Goal: Register for event/course

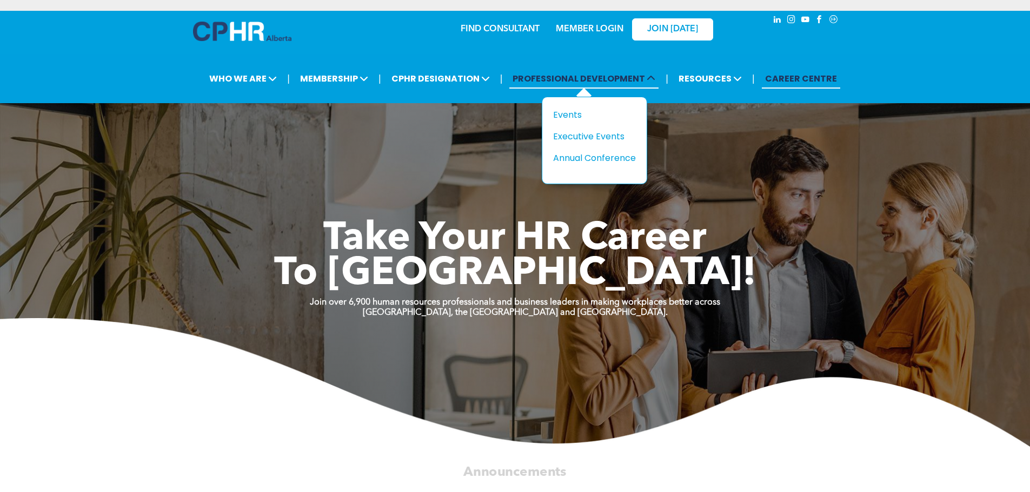
click at [606, 78] on span "PROFESSIONAL DEVELOPMENT" at bounding box center [583, 79] width 149 height 20
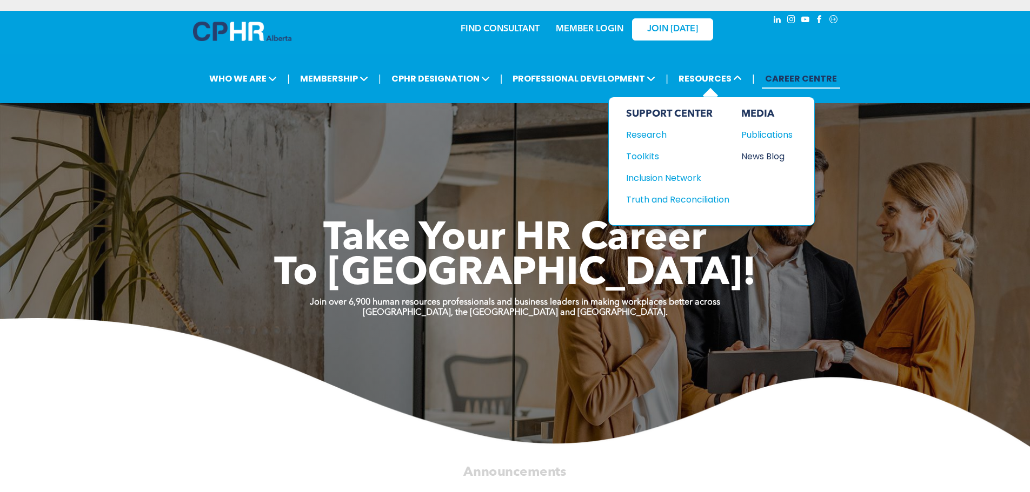
click at [753, 156] on div "News Blog" at bounding box center [764, 157] width 46 height 14
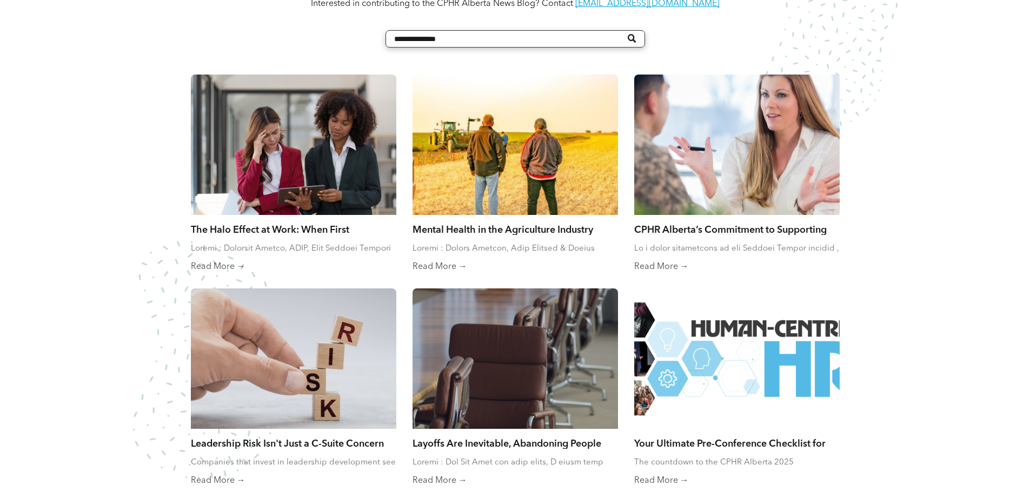
scroll to position [649, 0]
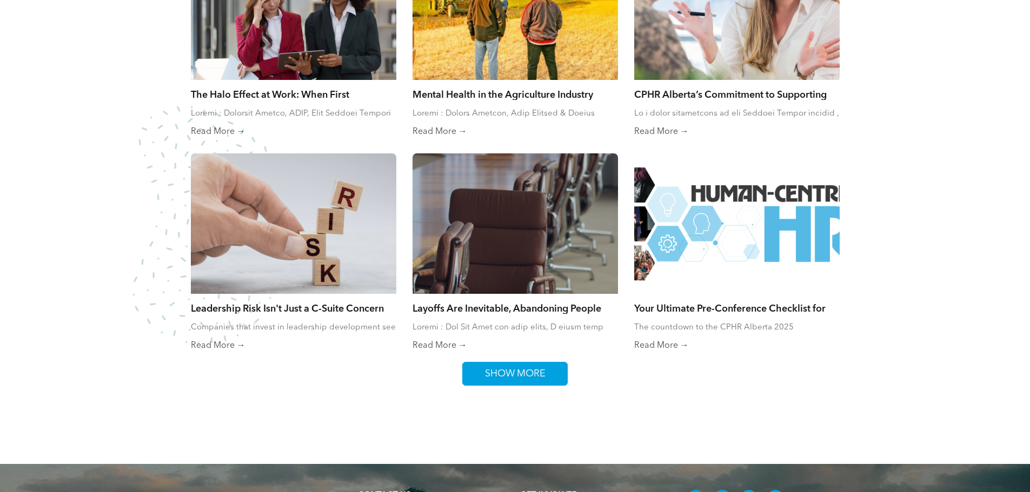
click at [509, 371] on span "SHOW MORE" at bounding box center [515, 374] width 68 height 23
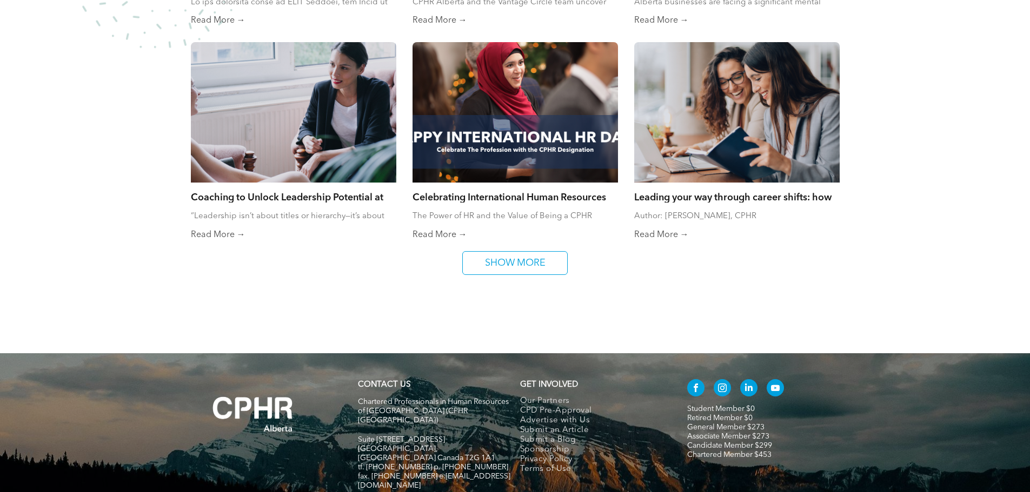
scroll to position [1189, 0]
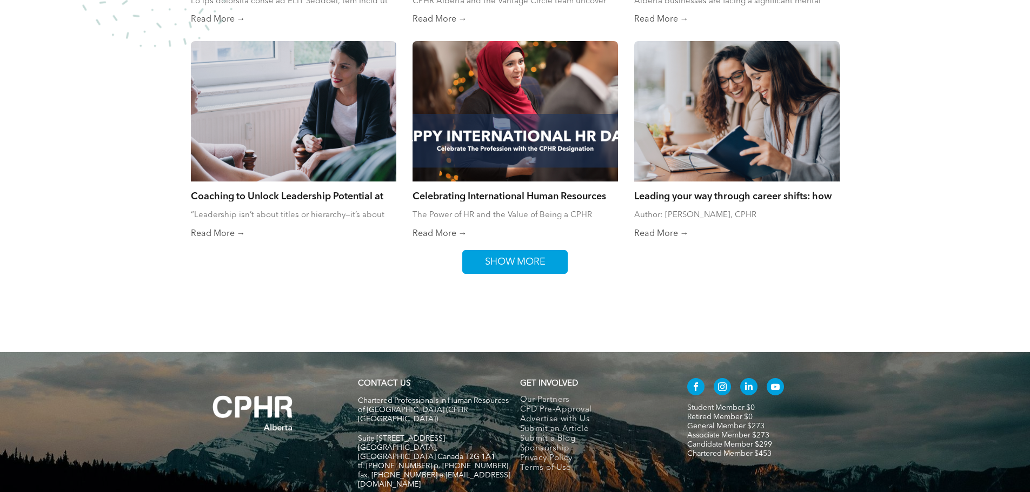
click at [532, 252] on span "SHOW MORE" at bounding box center [515, 262] width 68 height 23
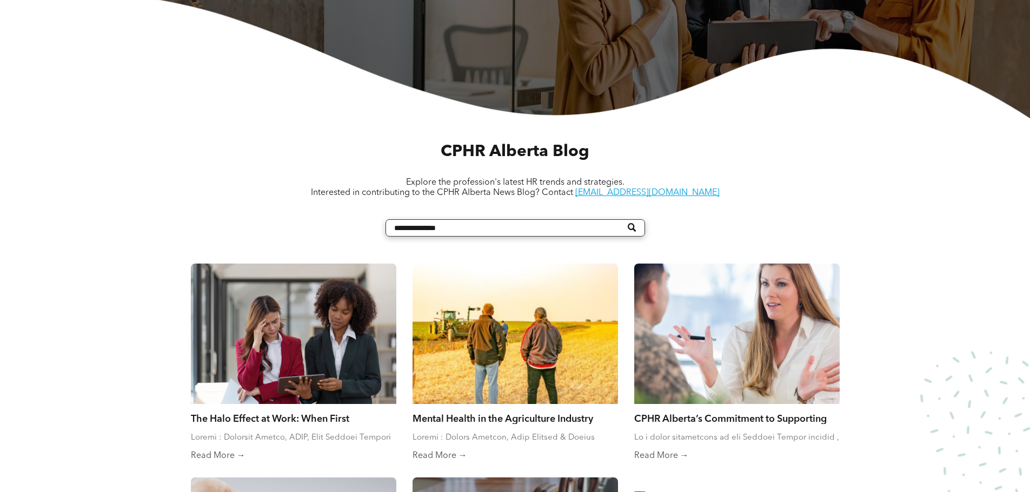
scroll to position [0, 0]
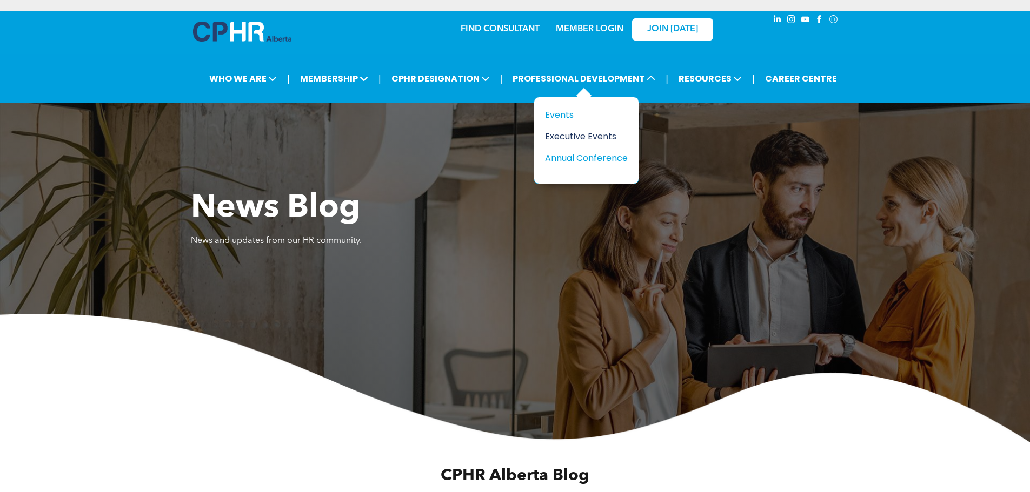
click at [557, 139] on div "Executive Events" at bounding box center [582, 137] width 75 height 14
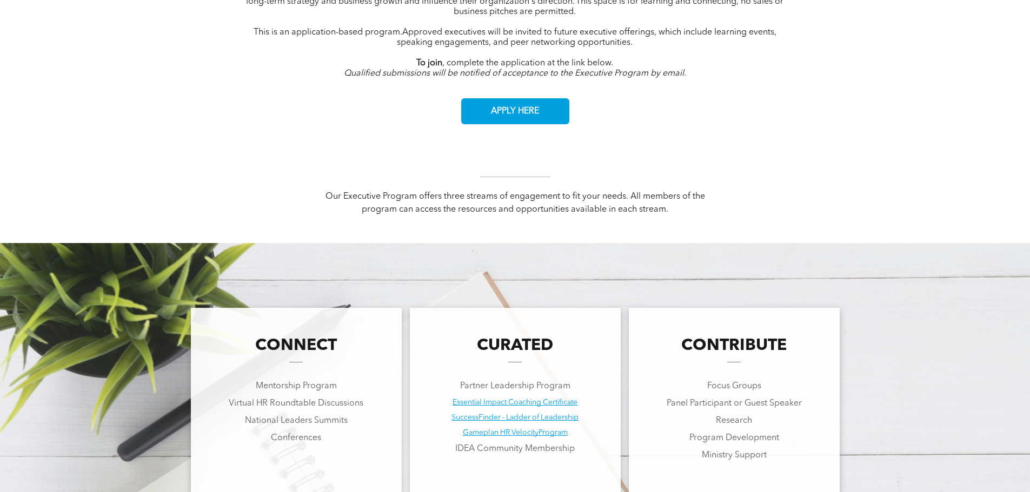
scroll to position [595, 0]
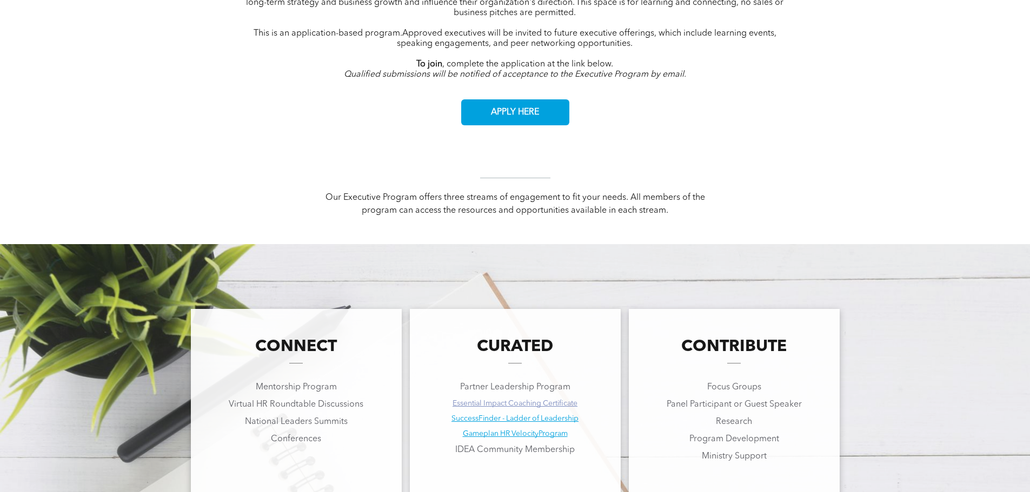
click at [518, 403] on link "Essential Impact Coaching Certificate" at bounding box center [514, 404] width 125 height 8
click at [524, 434] on link "Gameplan HR VelocityProgram" at bounding box center [515, 434] width 105 height 8
click at [526, 419] on link "SuccessFinder - Ladder of Leadership" at bounding box center [514, 419] width 127 height 8
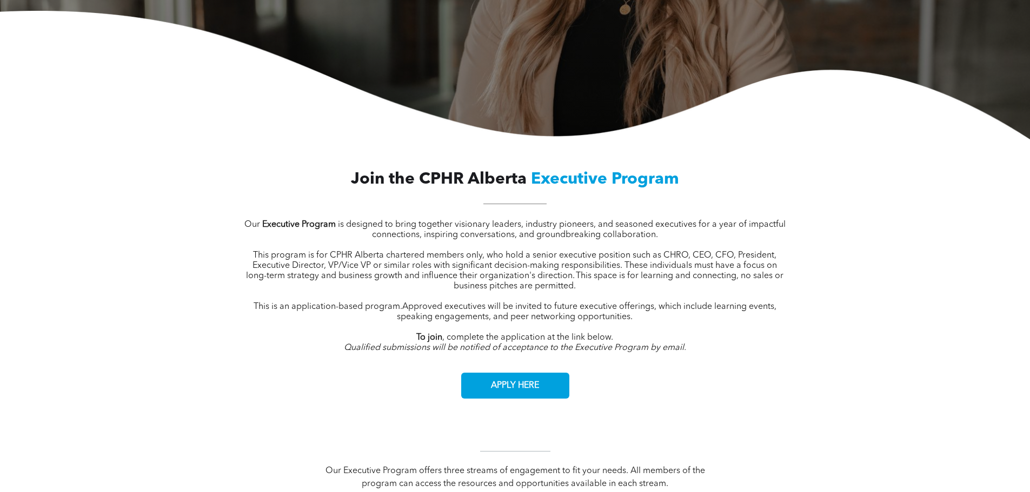
scroll to position [0, 0]
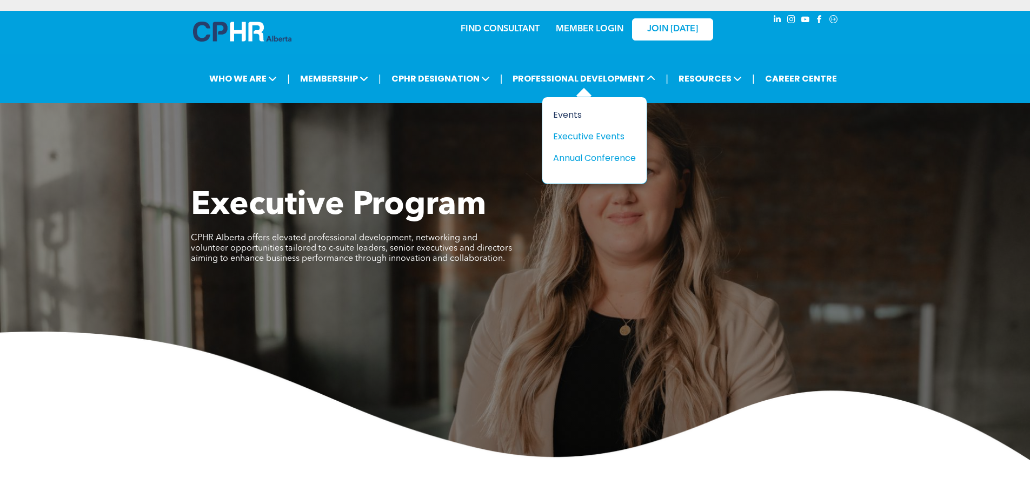
click at [569, 116] on div "Events" at bounding box center [590, 115] width 75 height 14
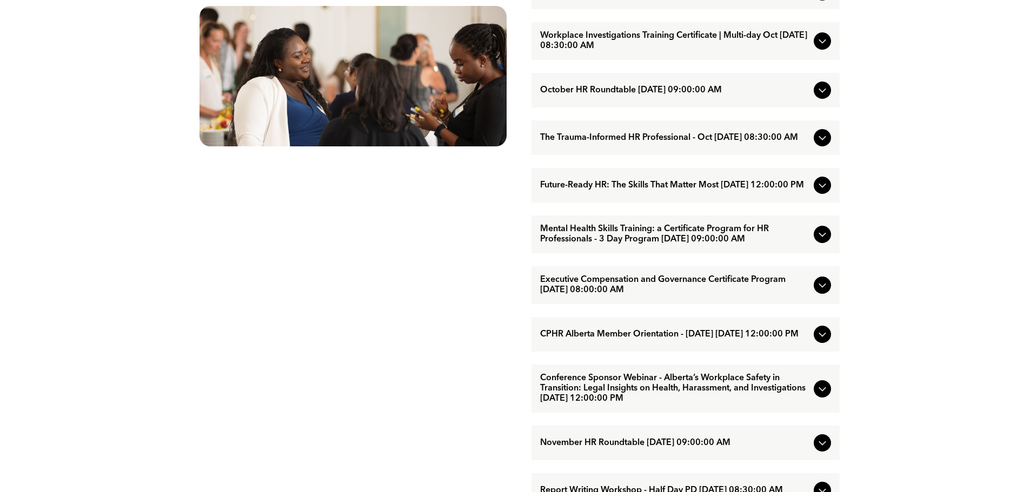
scroll to position [703, 0]
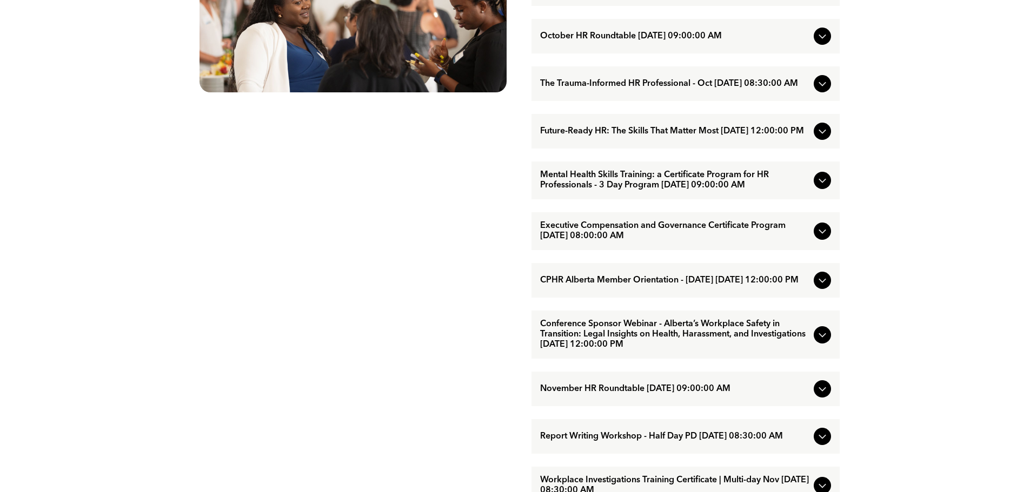
click at [642, 137] on span "Future-Ready HR: The Skills That Matter Most [DATE] 12:00:00 PM" at bounding box center [674, 131] width 269 height 10
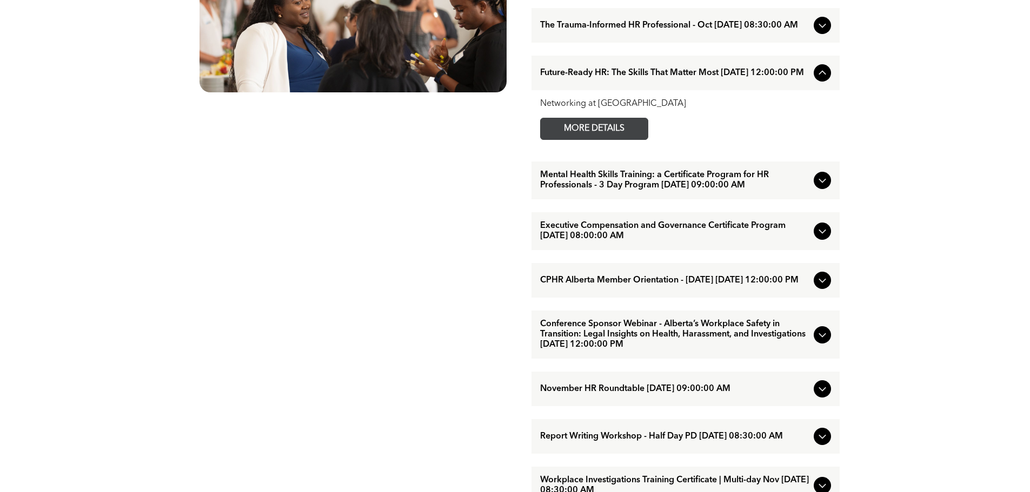
click at [605, 139] on span "MORE DETAILS" at bounding box center [593, 128] width 85 height 21
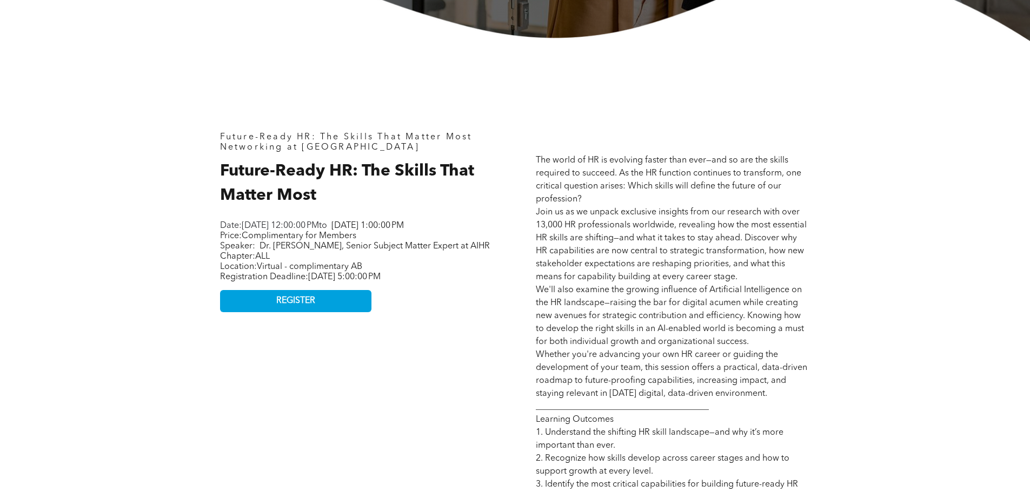
scroll to position [486, 0]
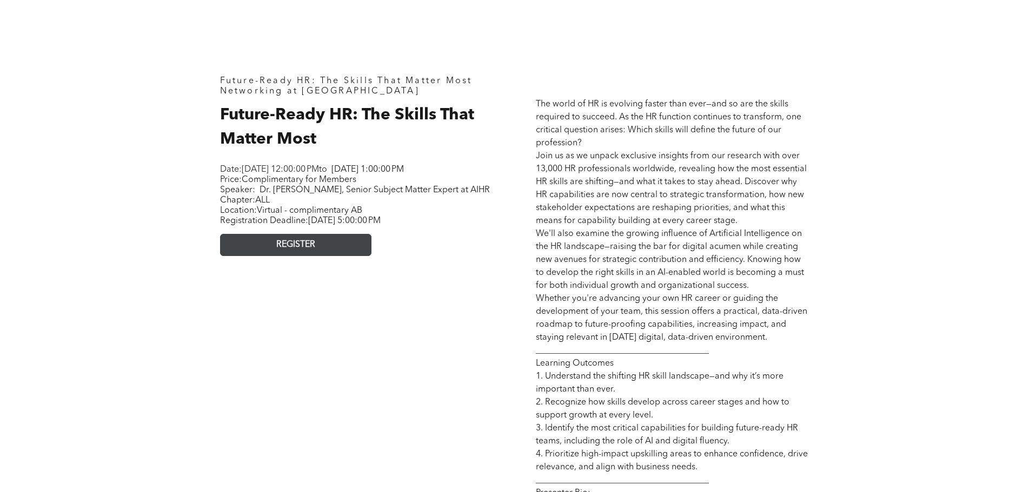
click at [297, 250] on span "REGISTER" at bounding box center [295, 245] width 39 height 10
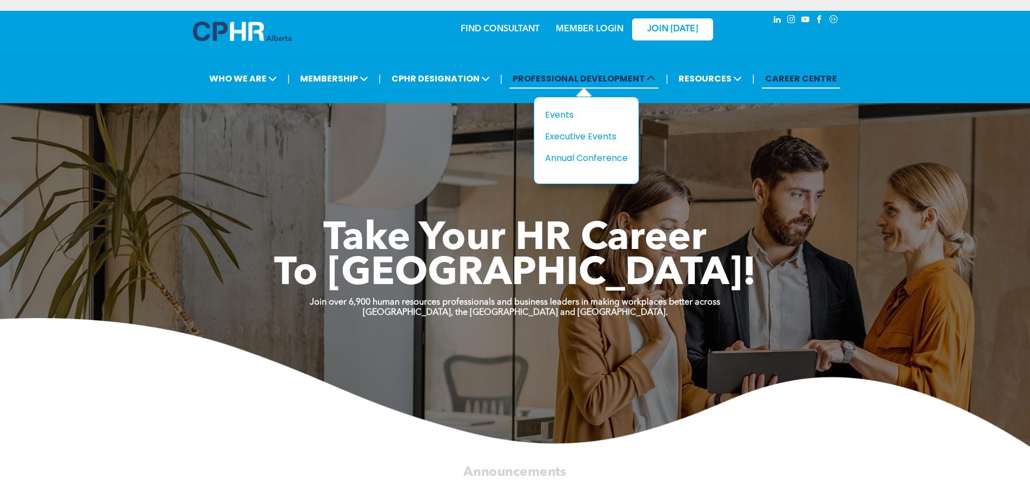
click at [571, 78] on span "PROFESSIONAL DEVELOPMENT" at bounding box center [583, 79] width 149 height 20
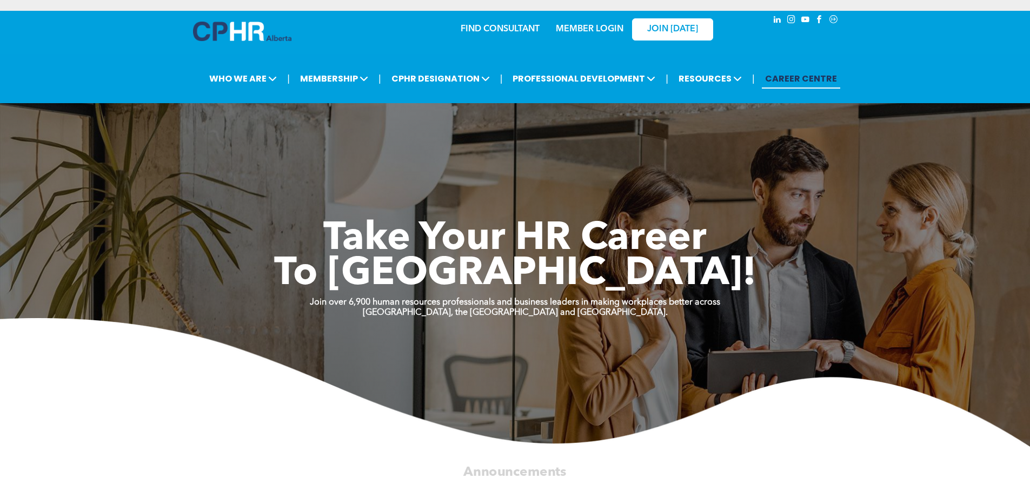
click at [489, 31] on link "FIND CONSULTANT" at bounding box center [499, 29] width 79 height 9
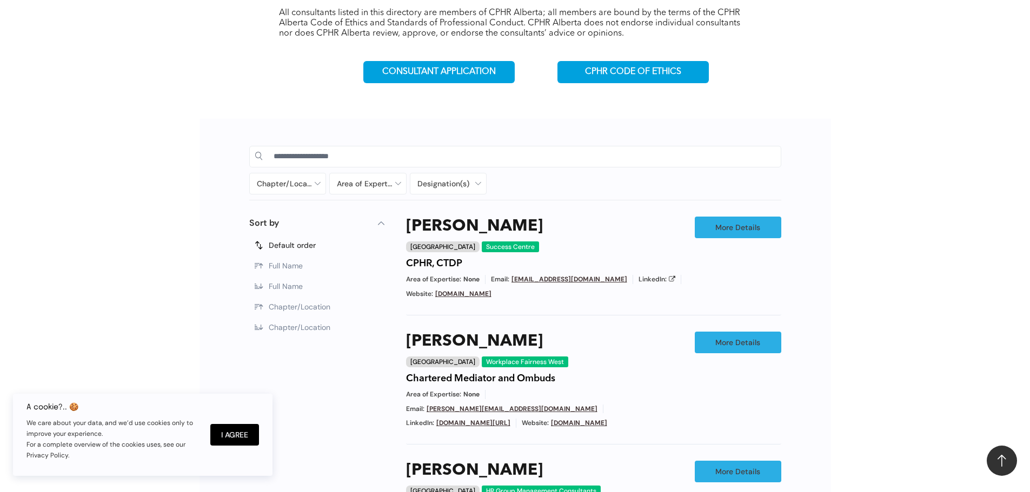
scroll to position [432, 0]
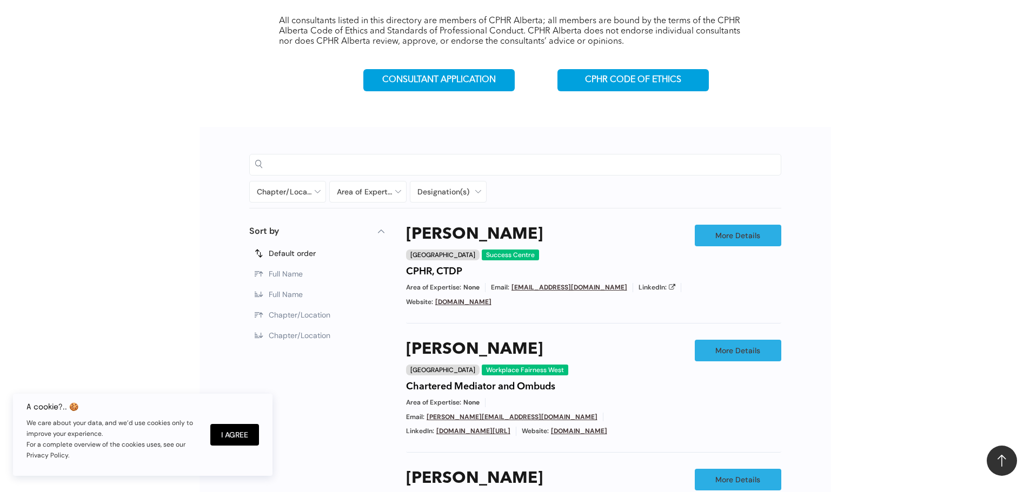
click at [331, 166] on input at bounding box center [524, 164] width 502 height 16
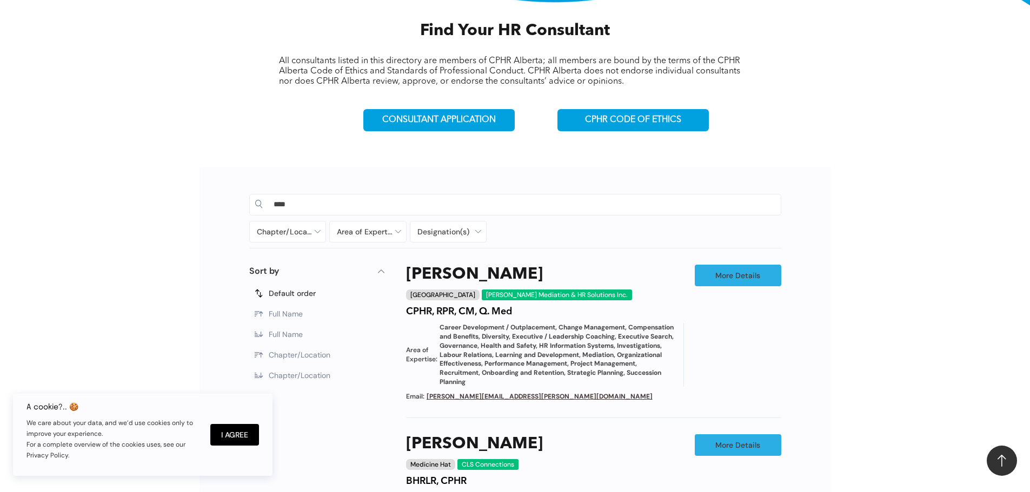
scroll to position [366, 0]
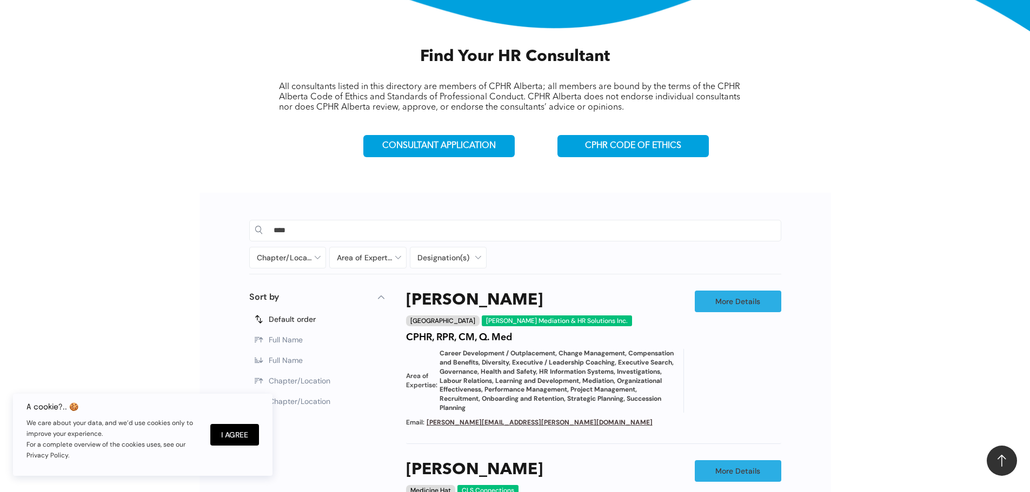
click at [278, 230] on input "****" at bounding box center [524, 230] width 502 height 16
type input "*****"
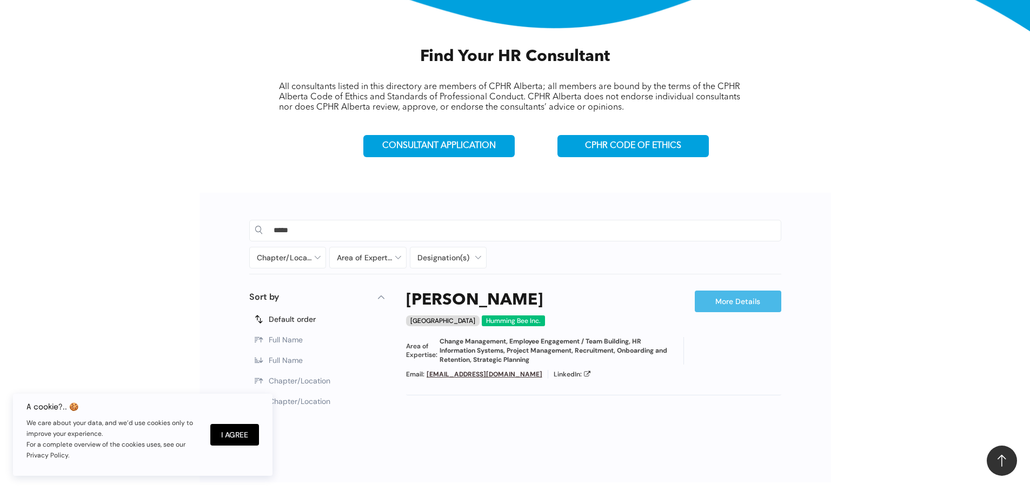
click at [724, 301] on link "More Details" at bounding box center [738, 302] width 86 height 22
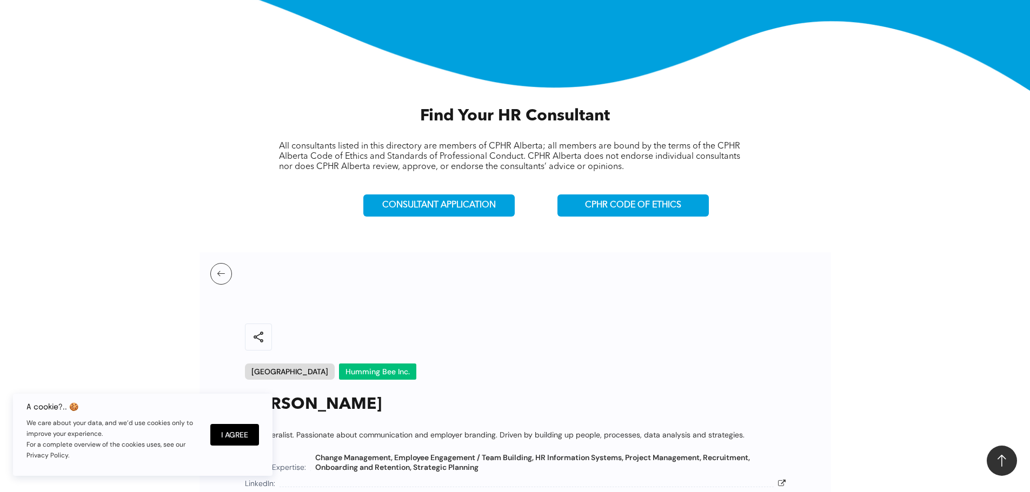
scroll to position [288, 0]
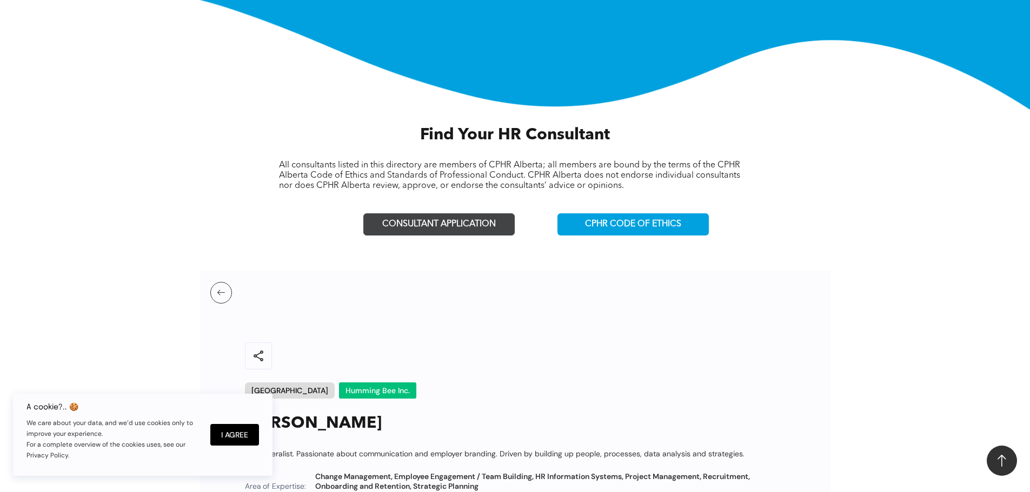
click at [428, 215] on link "CONSULTANT APPLICATION" at bounding box center [438, 224] width 151 height 22
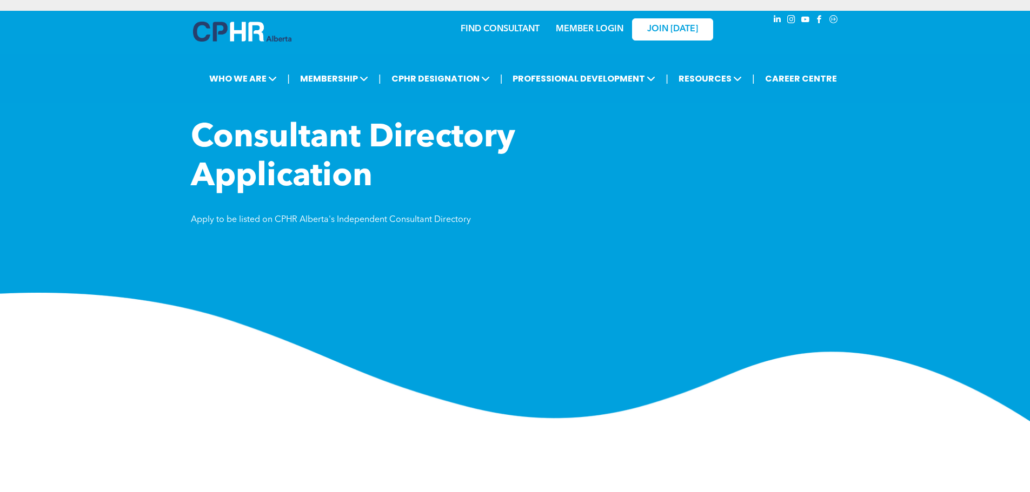
click at [595, 25] on link "MEMBER LOGIN" at bounding box center [590, 29] width 68 height 9
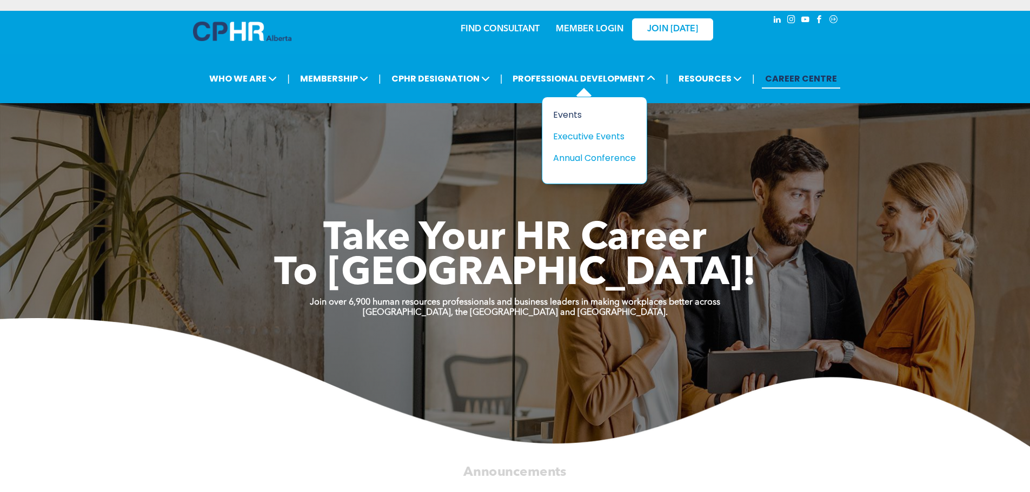
click at [566, 116] on div "Events" at bounding box center [590, 115] width 75 height 14
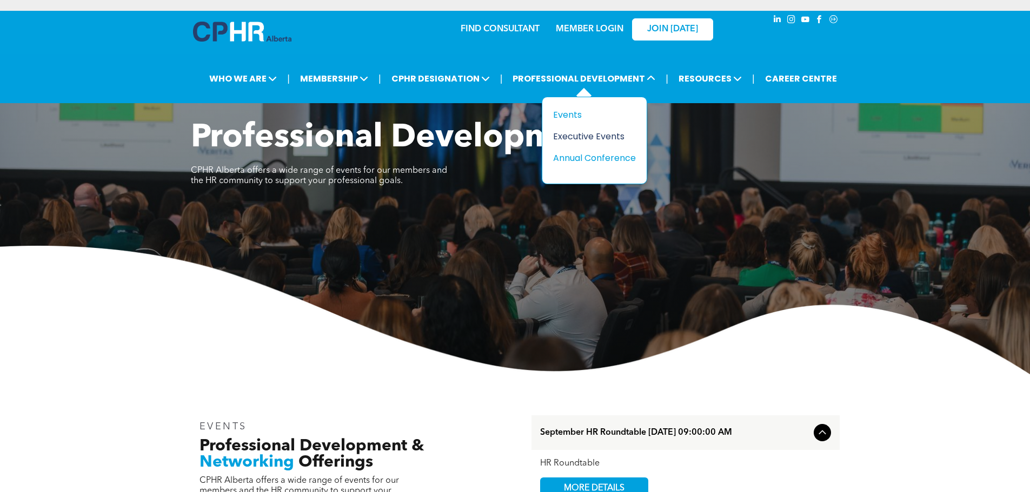
click at [565, 139] on div "Executive Events" at bounding box center [590, 137] width 75 height 14
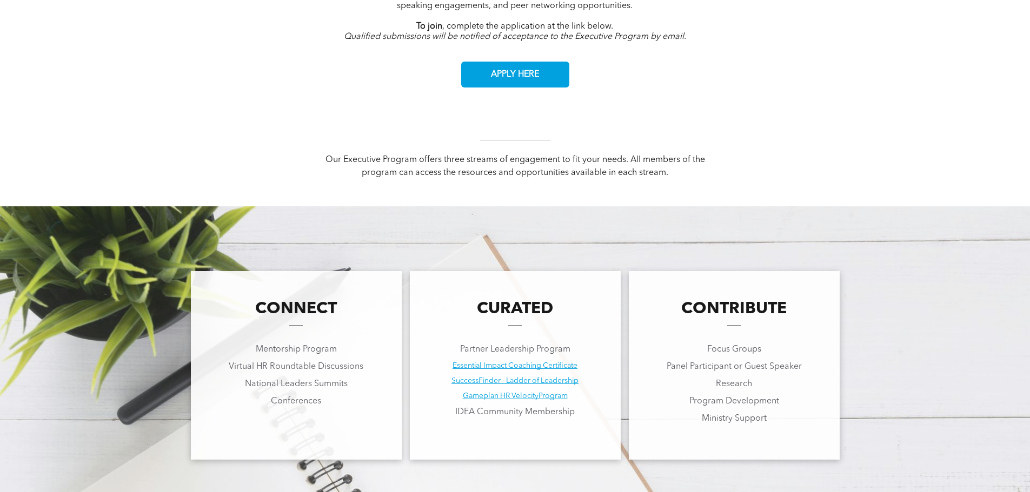
scroll to position [703, 0]
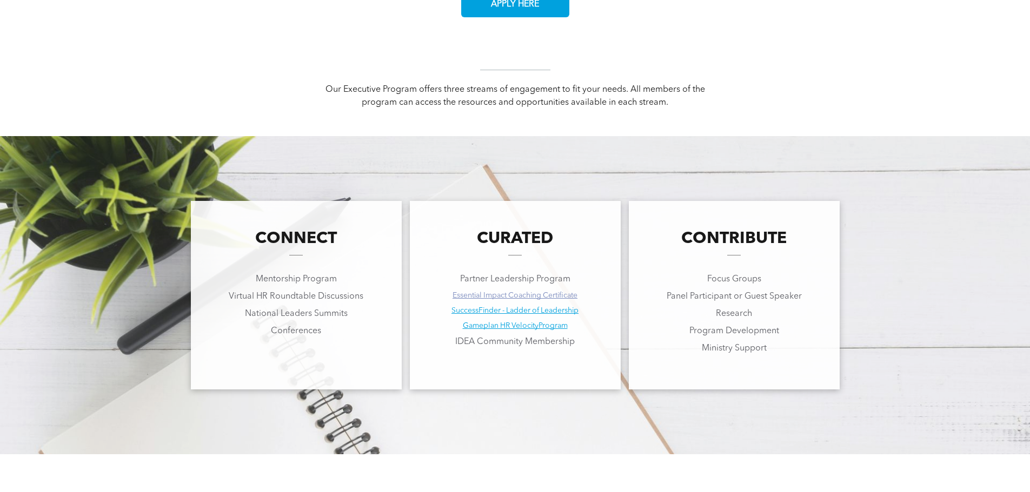
click at [480, 298] on link "Essential Impact Coaching Certificate" at bounding box center [514, 296] width 125 height 8
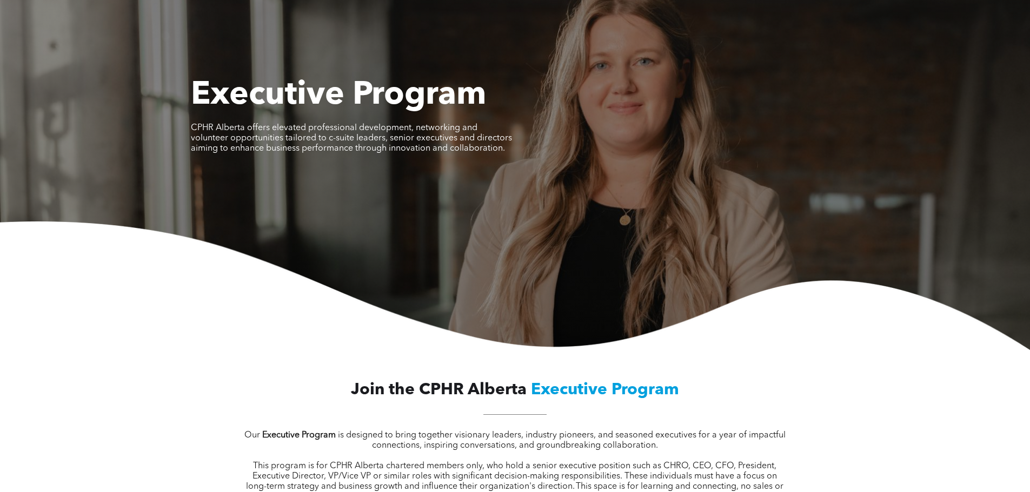
scroll to position [0, 0]
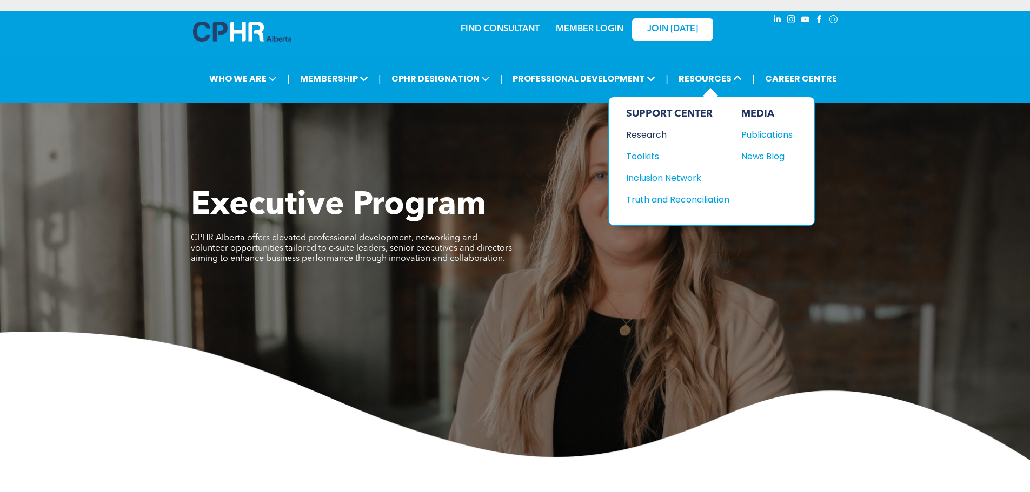
click at [650, 136] on div "Research" at bounding box center [672, 135] width 93 height 14
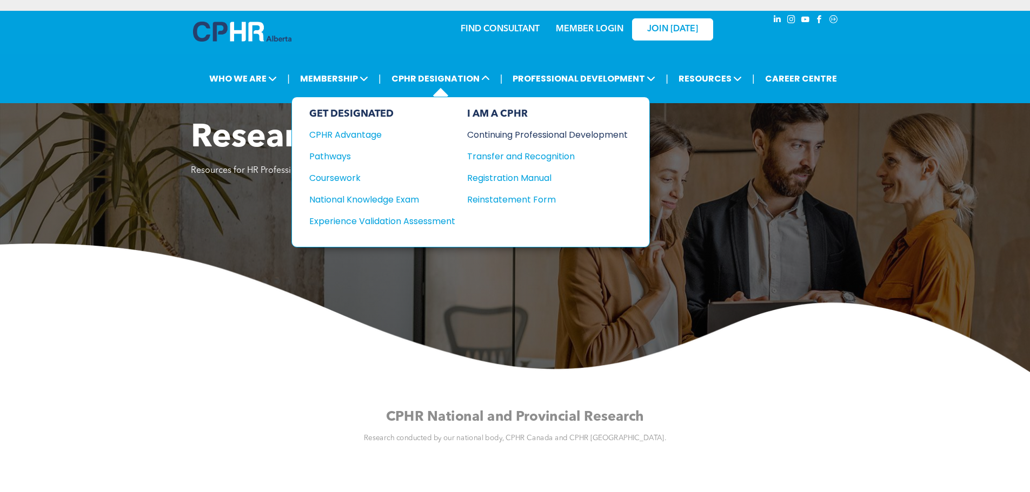
click at [519, 135] on div "Continuing Professional Development" at bounding box center [539, 135] width 144 height 14
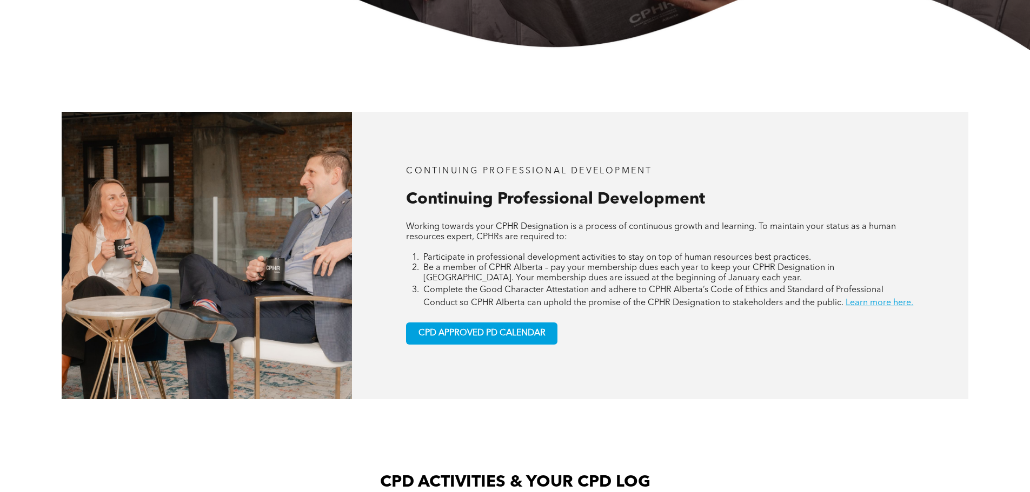
scroll to position [378, 0]
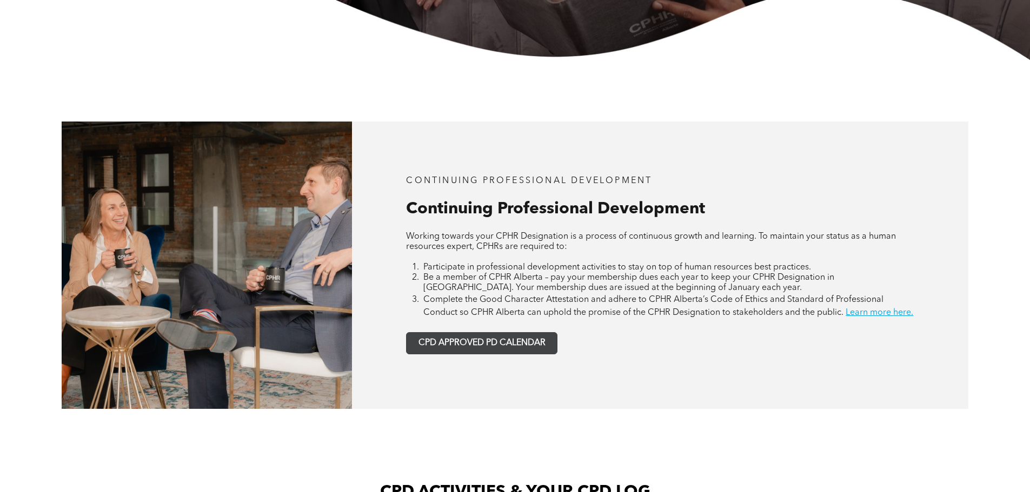
click at [500, 351] on link "CPD APPROVED PD CALENDAR" at bounding box center [481, 343] width 151 height 22
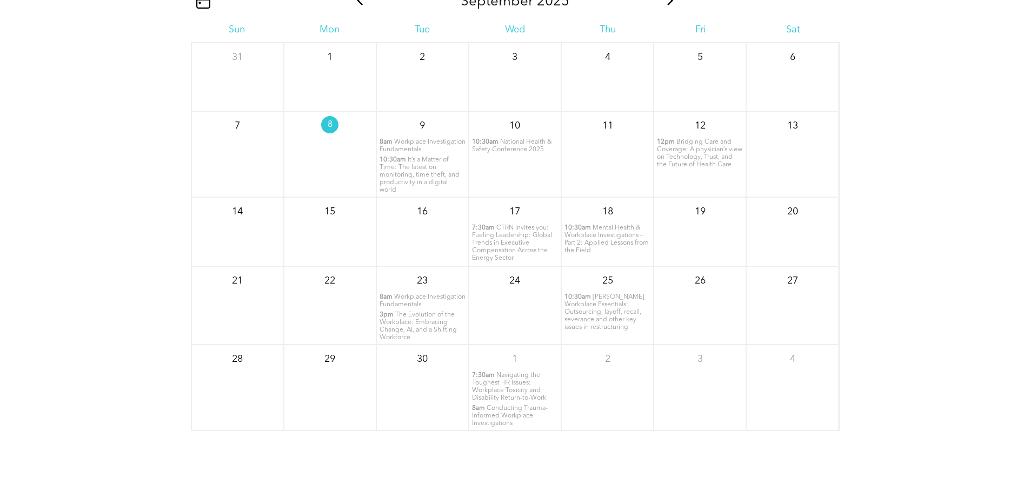
scroll to position [1421, 0]
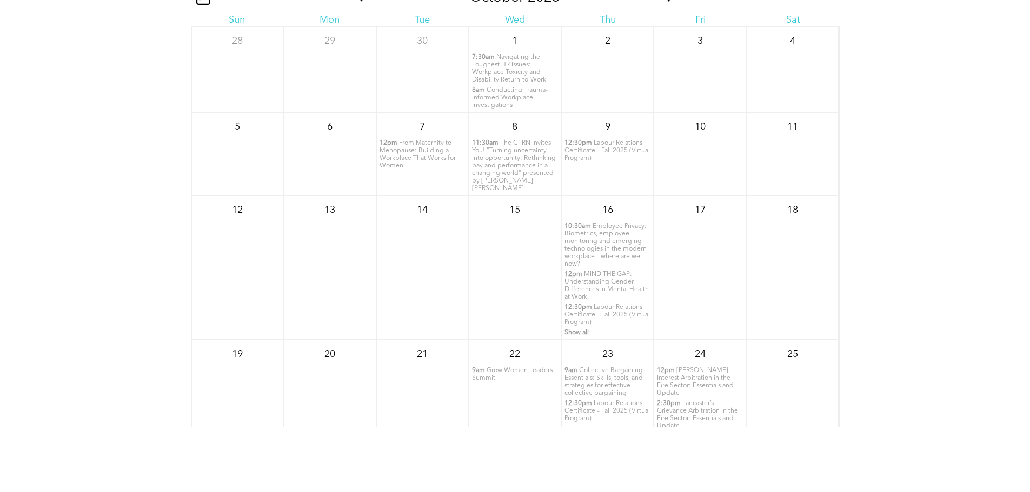
click at [509, 171] on span "The CTRN Invites You! "Turning uncertainty into opportunity: Rethinking pay and…" at bounding box center [514, 166] width 84 height 52
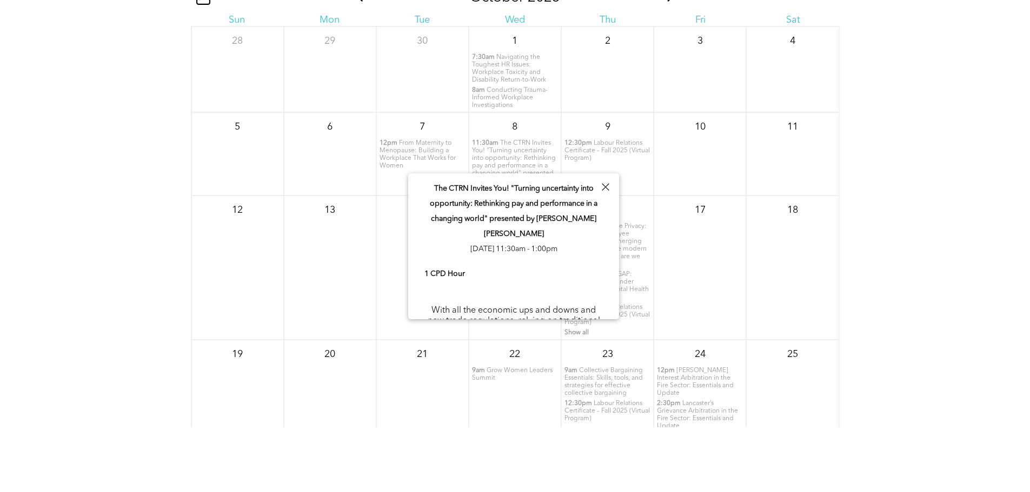
click at [600, 189] on div at bounding box center [605, 187] width 15 height 15
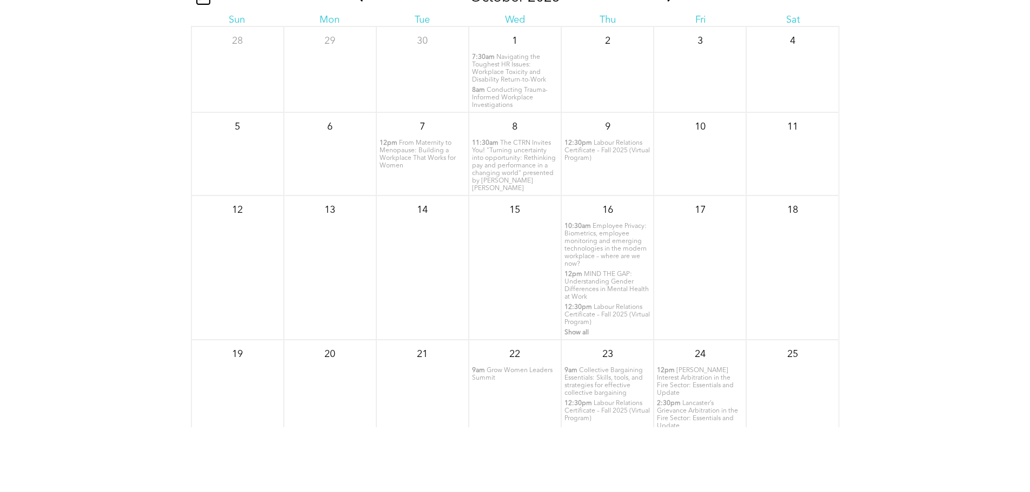
click at [608, 246] on span "Employee Privacy: Biometrics, employee monitoring and emerging technologies in …" at bounding box center [605, 245] width 82 height 44
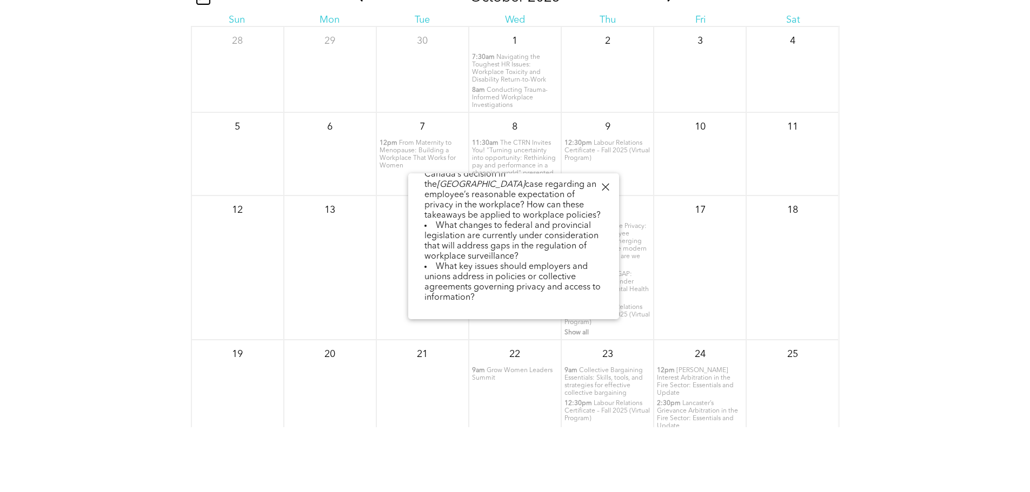
scroll to position [388, 0]
click at [636, 266] on p "10:30am Employee Privacy: Biometrics, employee monitoring and emerging technolo…" at bounding box center [607, 245] width 86 height 45
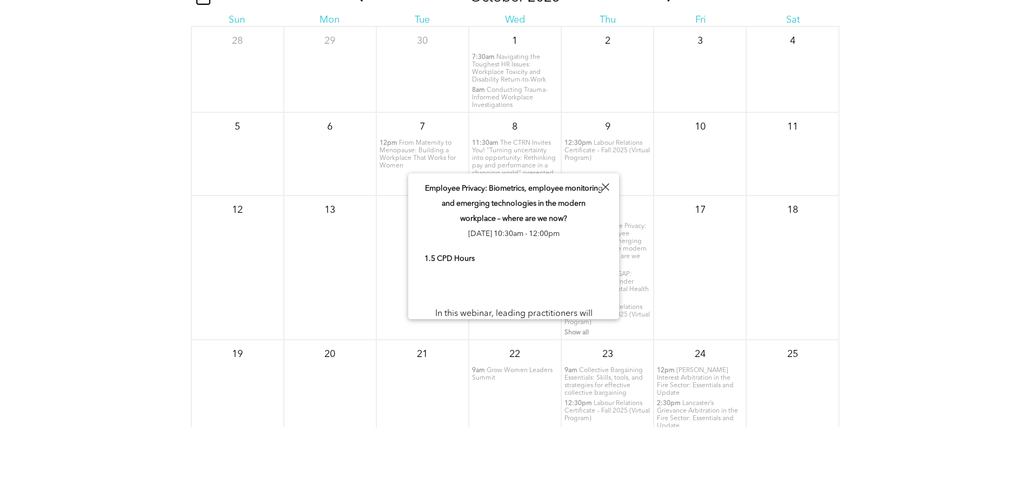
click at [636, 310] on span "Labour Relations Certificate – Fall 2025 (Virtual Program)" at bounding box center [606, 315] width 85 height 22
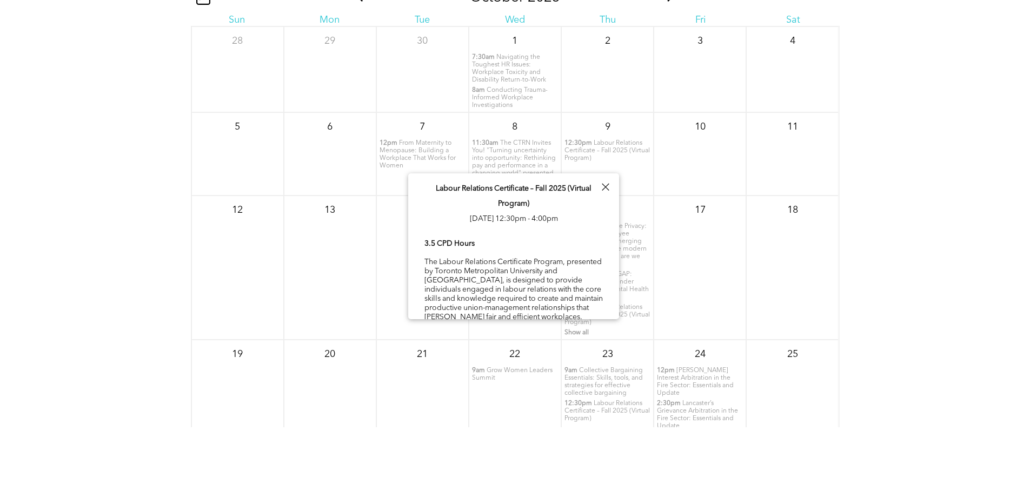
click at [591, 326] on span "Labour Relations Certificate – Fall 2025 (Virtual Program)" at bounding box center [606, 315] width 85 height 22
click at [635, 289] on p "12pm MIND THE GAP: Understanding Gender Differences in Mental Health at Work" at bounding box center [607, 286] width 86 height 30
click at [608, 185] on div at bounding box center [605, 187] width 15 height 15
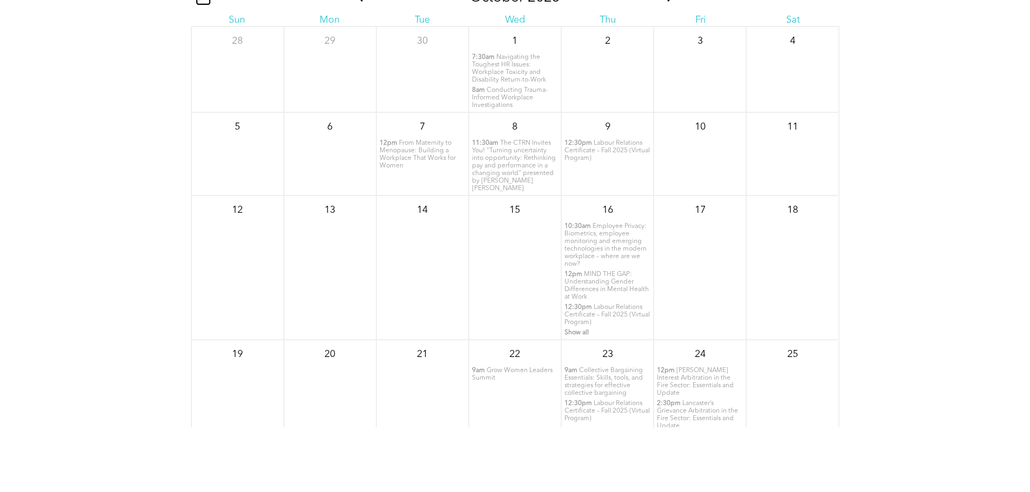
click at [606, 417] on span "Labour Relations Certificate – Fall 2025 (Virtual Program)" at bounding box center [606, 411] width 85 height 22
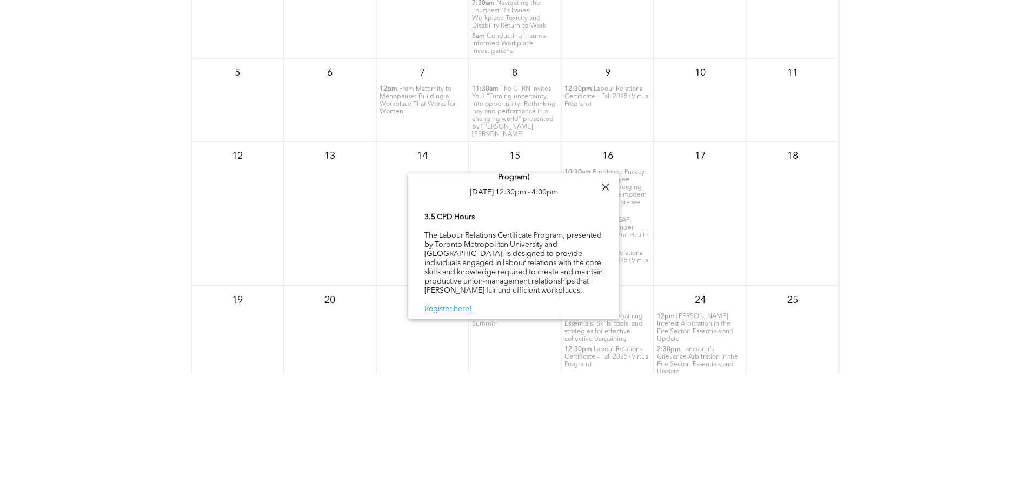
scroll to position [0, 0]
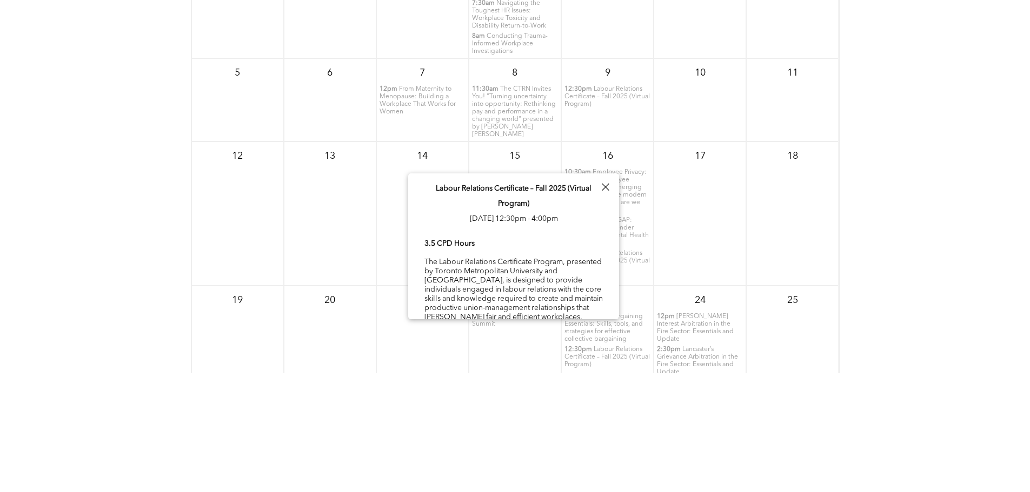
click at [814, 383] on div "1" at bounding box center [792, 405] width 92 height 53
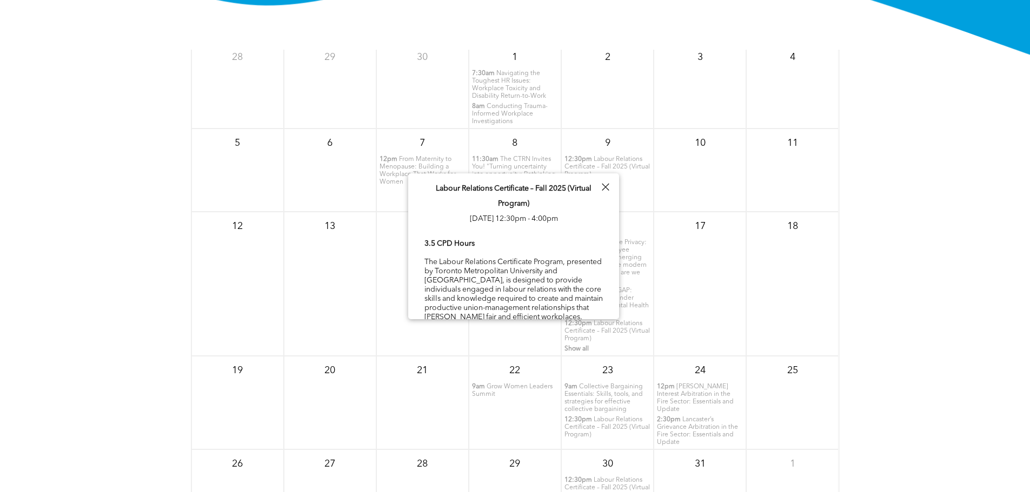
scroll to position [1313, 0]
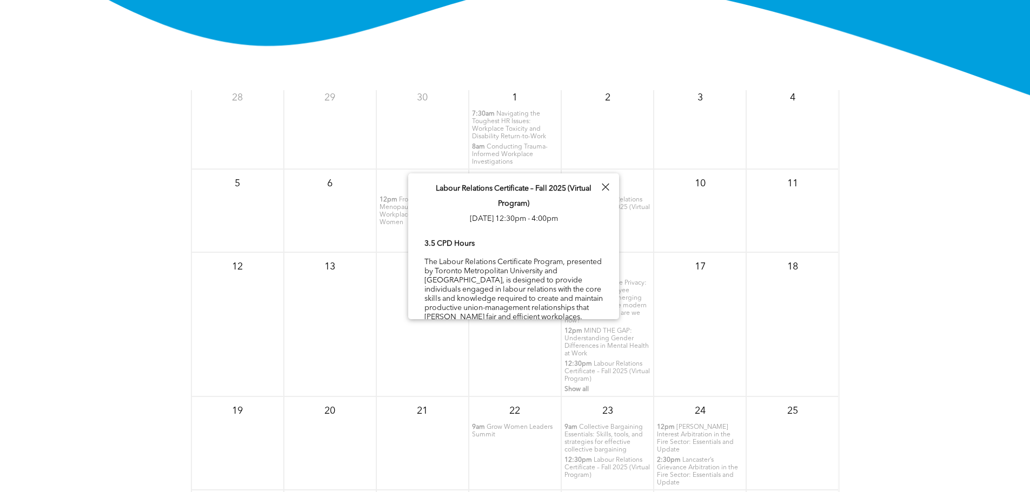
click at [582, 82] on div "October 2025 Sun Mon Tue Wed Thu Fri Sat 28 29 30 1 7:30am 8am" at bounding box center [515, 300] width 649 height 470
click at [604, 185] on div at bounding box center [605, 187] width 15 height 15
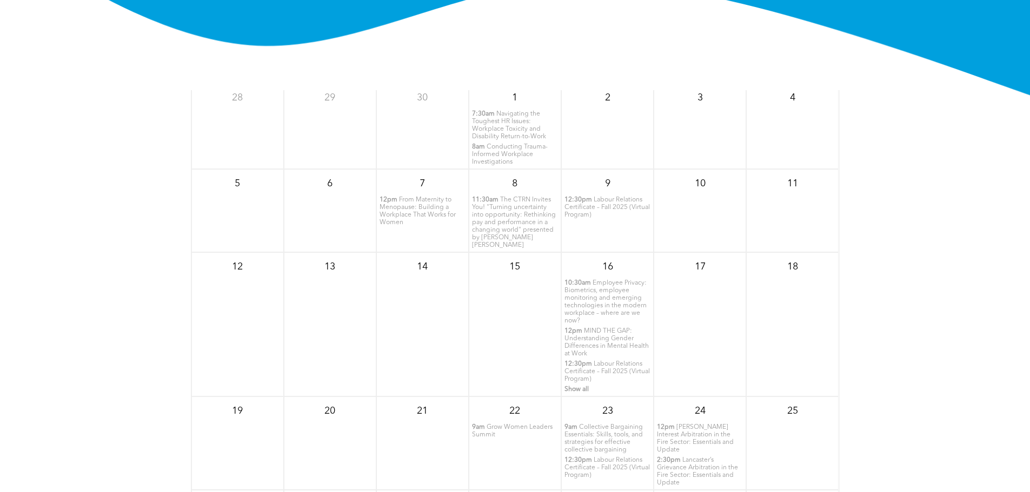
scroll to position [0, 0]
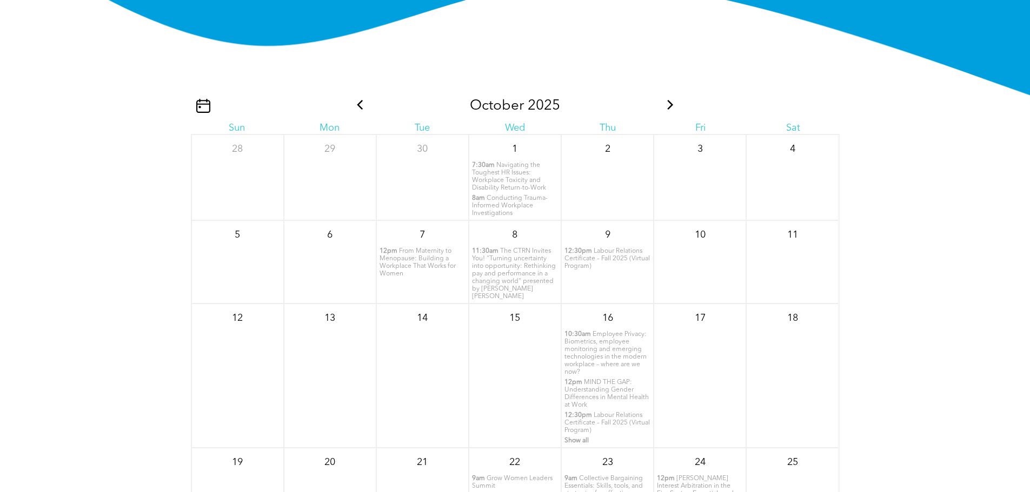
click at [667, 110] on icon at bounding box center [670, 105] width 6 height 10
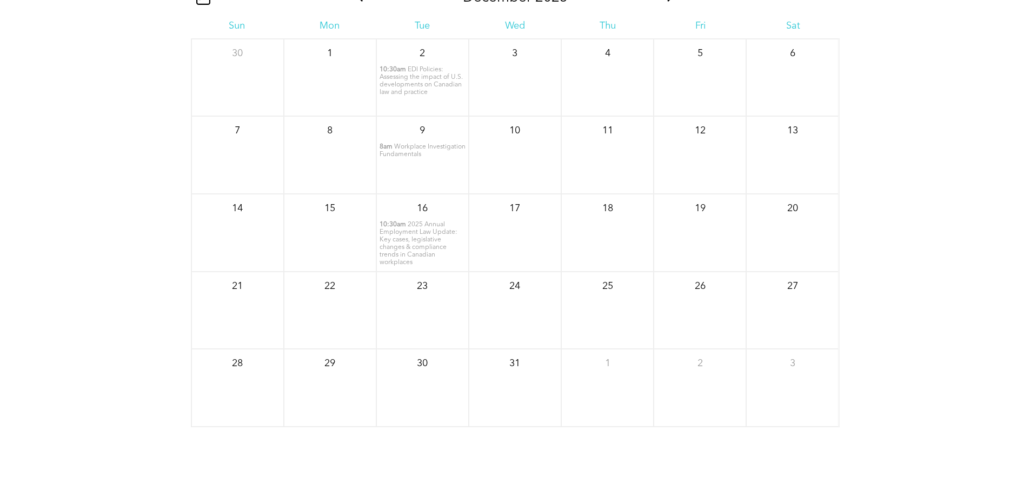
click at [408, 244] on span "2025 Annual Employment Law Update: Key cases, legislative changes & compliance …" at bounding box center [418, 244] width 78 height 44
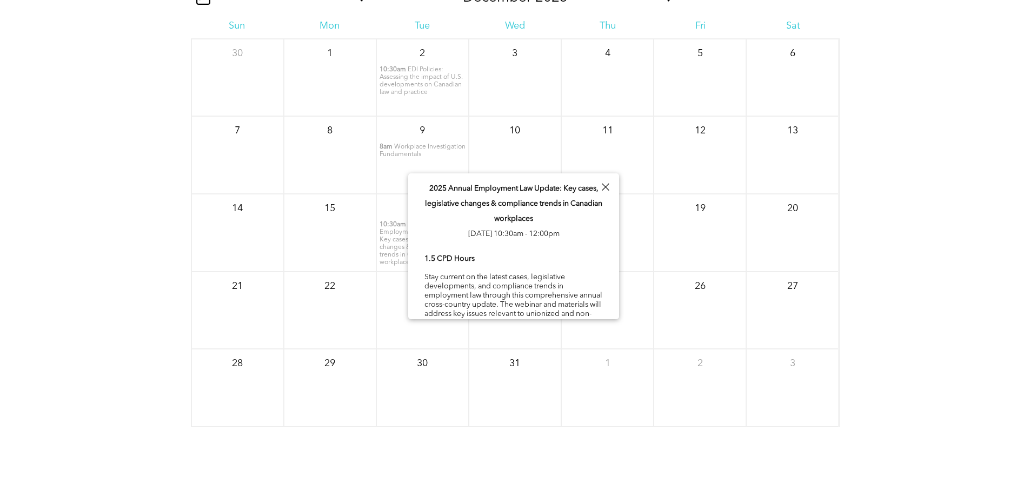
scroll to position [27, 0]
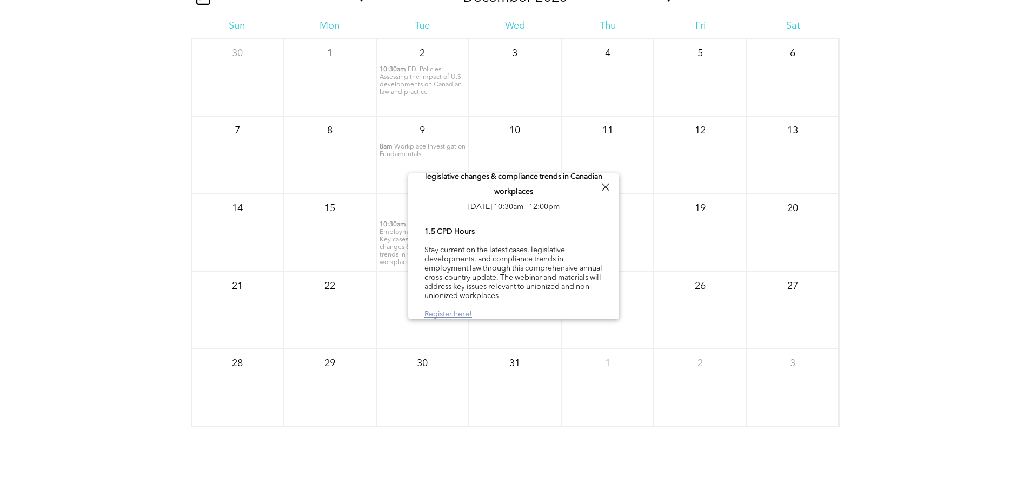
click at [450, 311] on link "Register here!" at bounding box center [448, 315] width 48 height 8
click at [605, 189] on div at bounding box center [605, 187] width 15 height 15
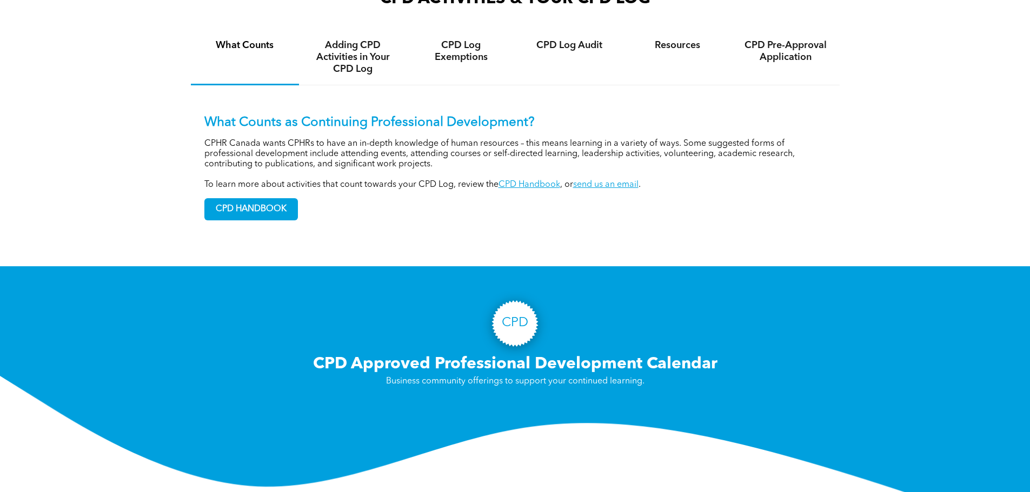
scroll to position [826, 0]
